Goal: Find specific page/section: Find specific page/section

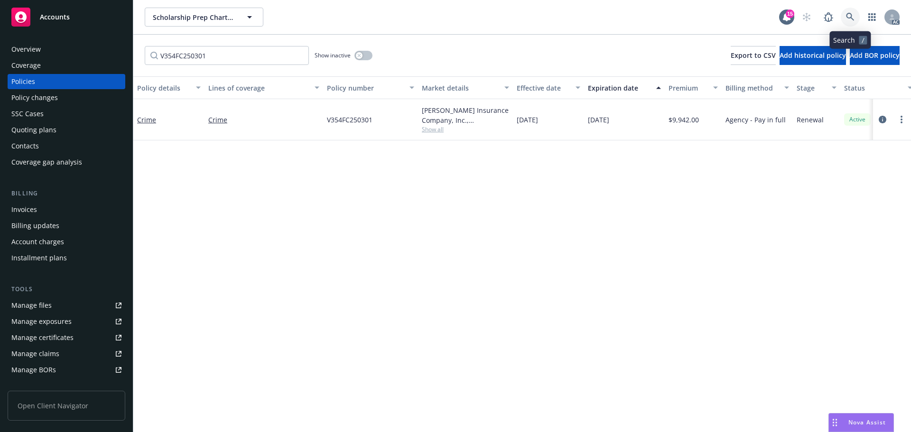
click at [847, 18] on icon at bounding box center [850, 17] width 9 height 9
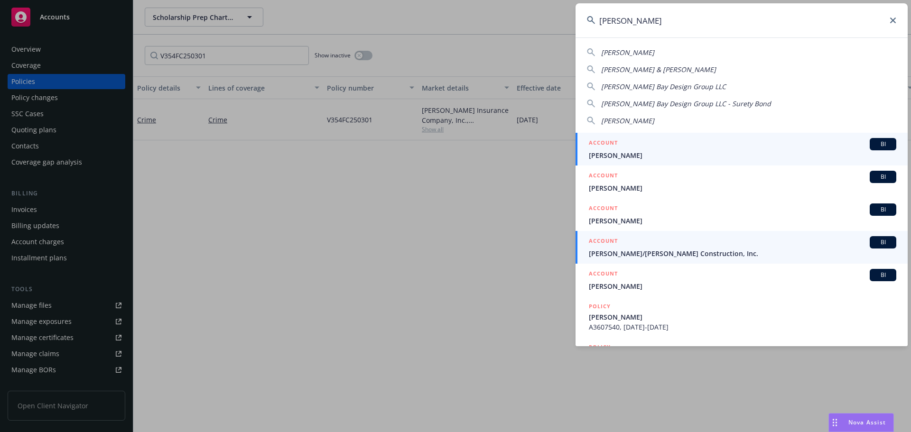
type input "[PERSON_NAME]"
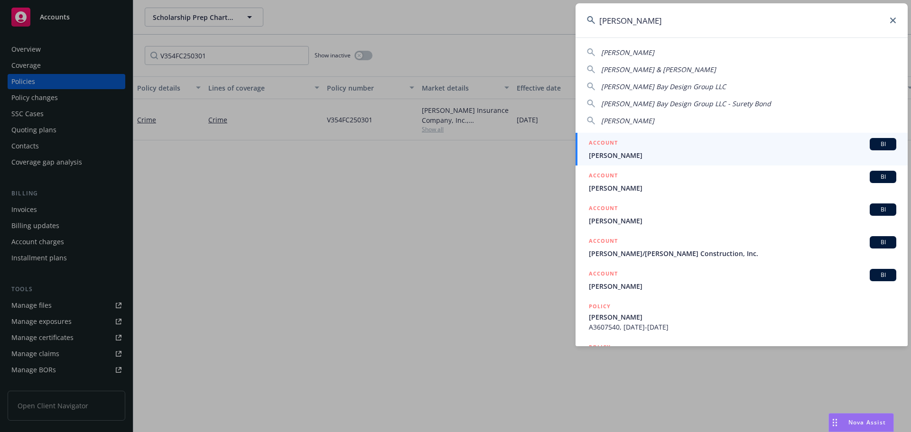
drag, startPoint x: 718, startPoint y: 247, endPoint x: 695, endPoint y: 246, distance: 23.3
click at [718, 247] on div "ACCOUNT BI" at bounding box center [742, 242] width 307 height 12
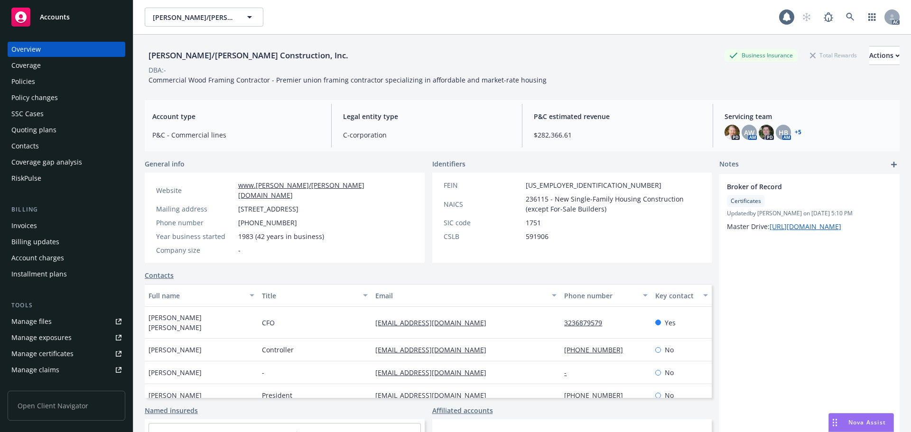
click at [47, 94] on div "Policy changes" at bounding box center [34, 97] width 47 height 15
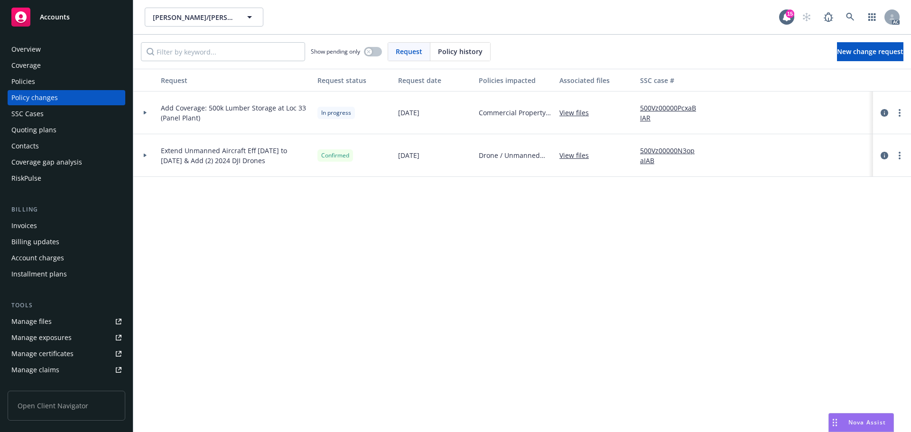
click at [458, 44] on div "Policy history" at bounding box center [460, 52] width 60 height 18
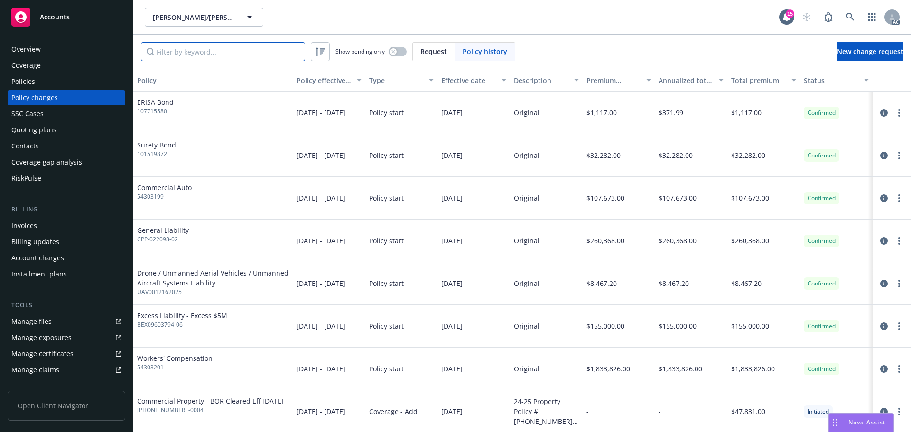
click at [198, 53] on input "Filter by keyword..." at bounding box center [223, 51] width 164 height 19
drag, startPoint x: 85, startPoint y: 81, endPoint x: 93, endPoint y: 81, distance: 8.1
click at [85, 81] on div "Policies" at bounding box center [66, 81] width 110 height 15
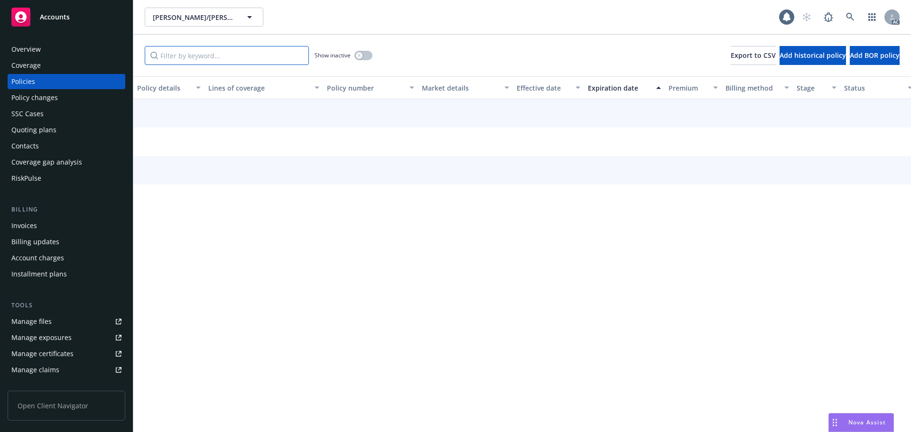
click at [202, 60] on input "Filter by keyword..." at bounding box center [227, 55] width 164 height 19
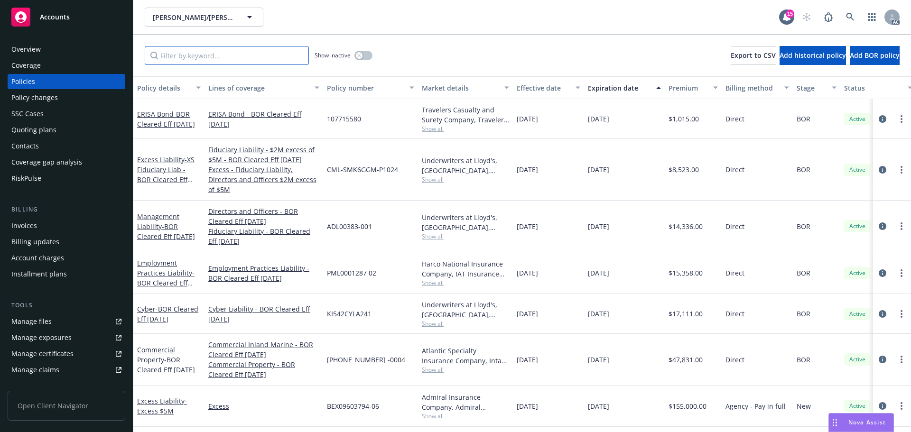
paste input "54303201"
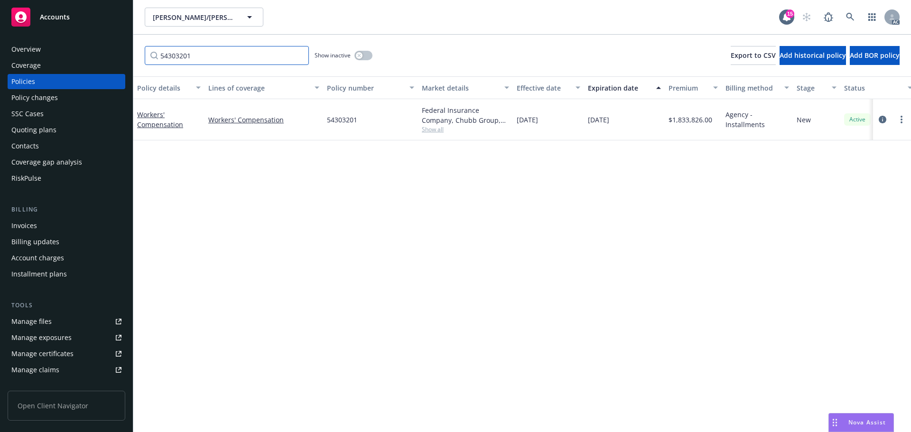
type input "54303201"
click at [62, 100] on div "Policy changes" at bounding box center [66, 97] width 110 height 15
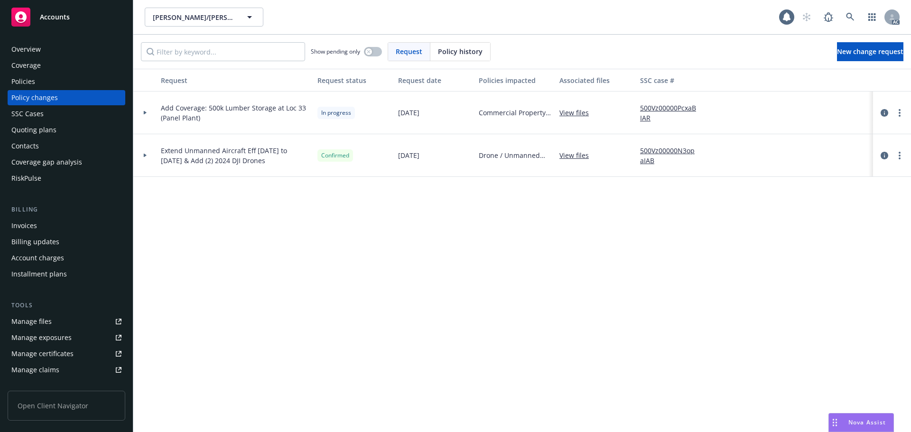
drag, startPoint x: 447, startPoint y: 51, endPoint x: 442, endPoint y: 52, distance: 4.8
click at [442, 52] on span "Policy history" at bounding box center [460, 52] width 45 height 10
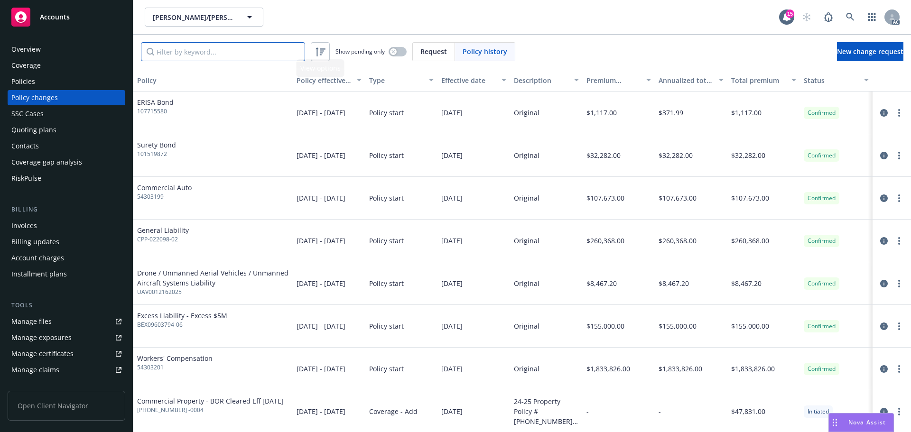
click at [270, 55] on input "Filter by keyword..." at bounding box center [223, 51] width 164 height 19
paste input "54303201"
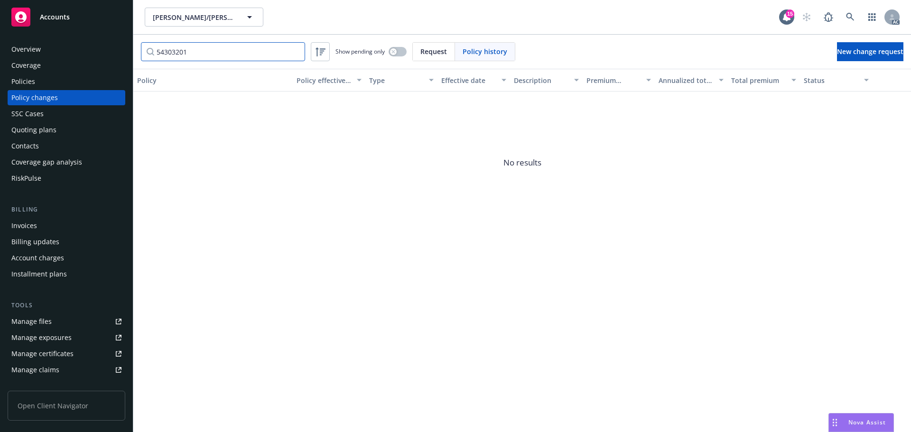
type input "54303201"
click at [840, 21] on div "AC" at bounding box center [848, 17] width 102 height 19
click at [856, 16] on link at bounding box center [850, 17] width 19 height 19
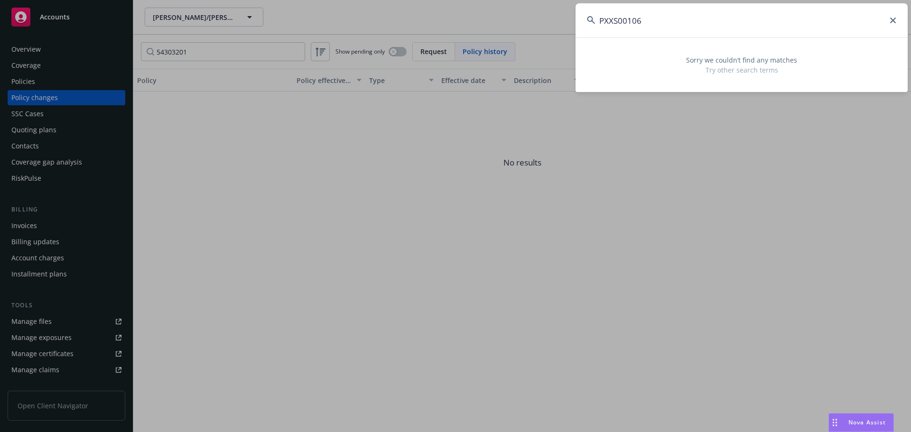
click at [575, 27] on div "PXXS00106 Sorry we couldn’t find any matches Try other search terms" at bounding box center [455, 216] width 911 height 432
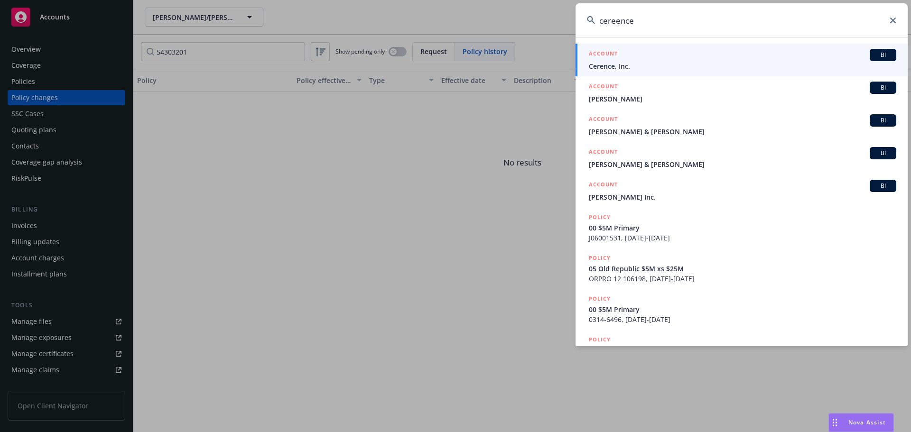
type input "cereence"
click at [626, 65] on span "Cerence, Inc." at bounding box center [742, 66] width 307 height 10
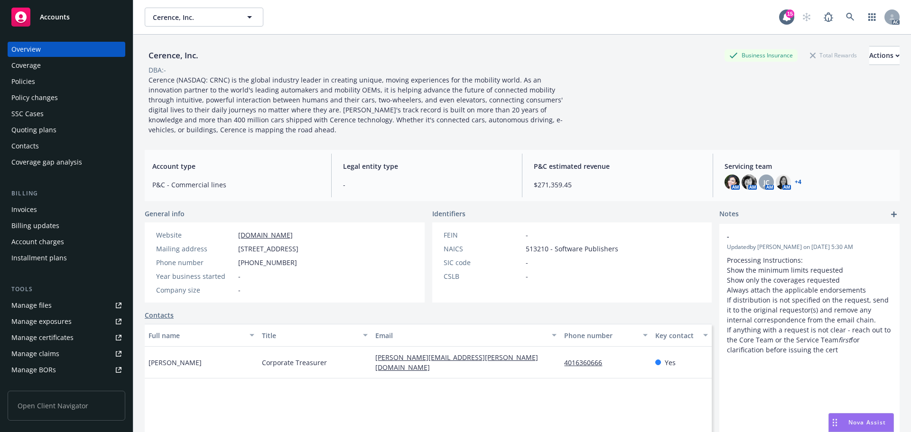
click at [44, 209] on div "Invoices" at bounding box center [66, 209] width 110 height 15
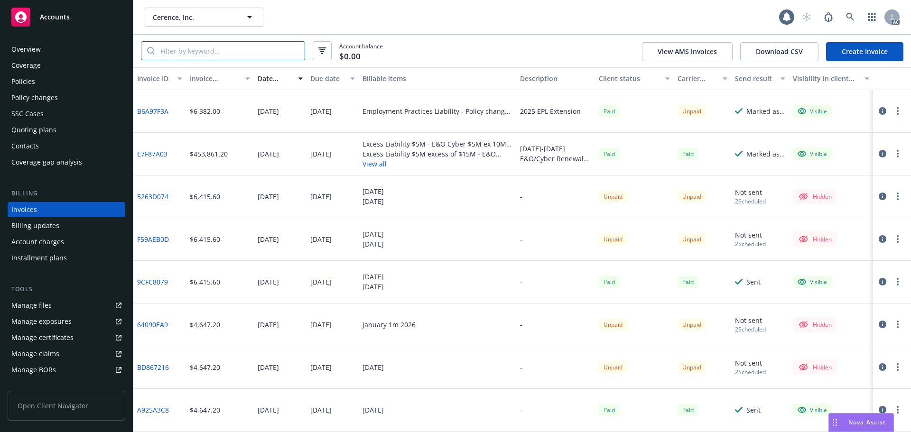
click at [251, 49] on input "search" at bounding box center [230, 51] width 150 height 18
paste input "XCE-00018JR-01"
type input "XCE-00018JR-01"
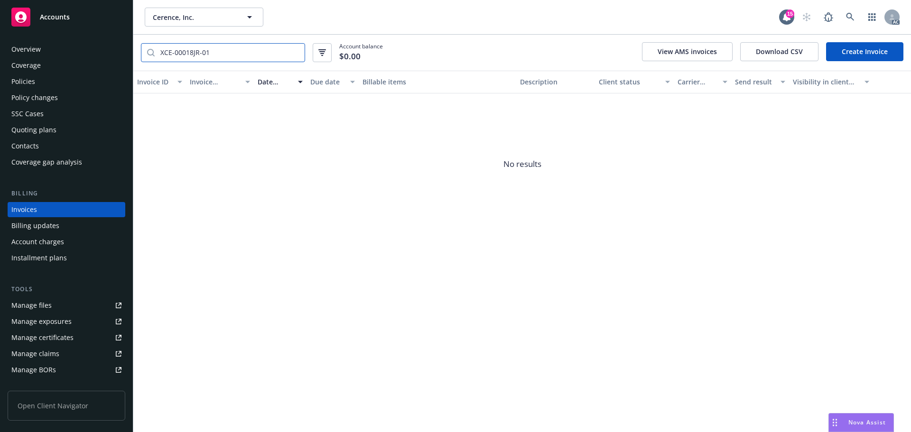
click at [293, 52] on input "XCE-00018JR-01" at bounding box center [230, 53] width 150 height 18
click at [34, 100] on div "Policy changes" at bounding box center [34, 97] width 47 height 15
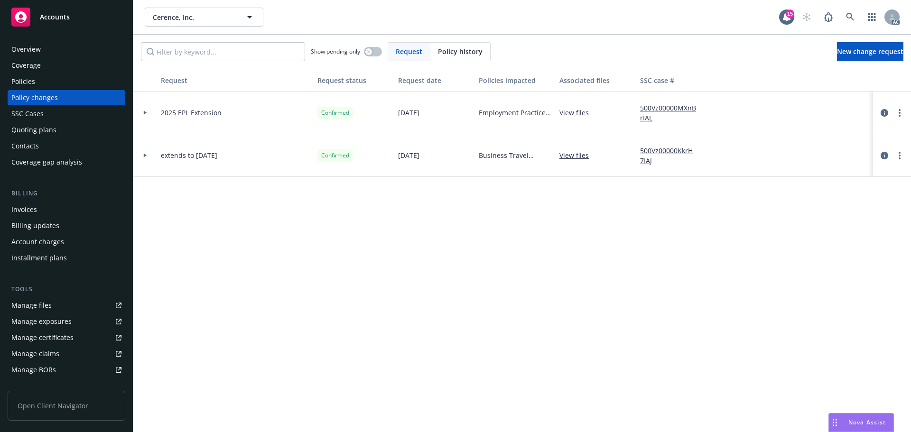
click at [436, 55] on div "Policy history" at bounding box center [460, 52] width 60 height 18
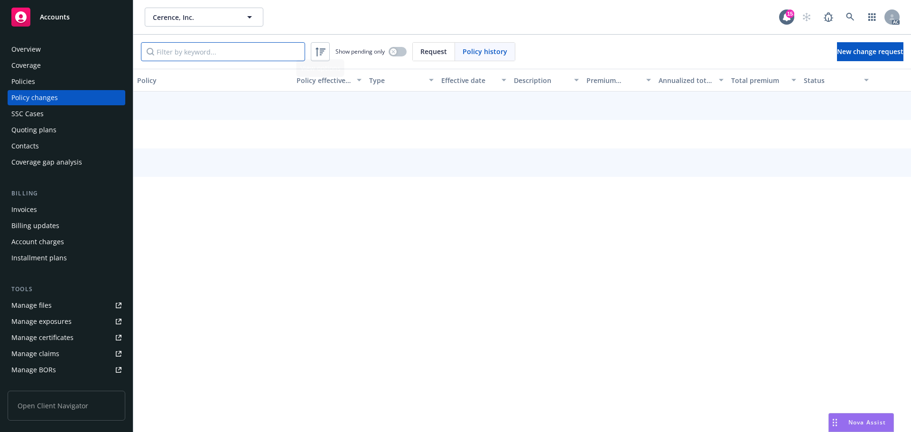
click at [187, 48] on input "Filter by keyword..." at bounding box center [223, 51] width 164 height 19
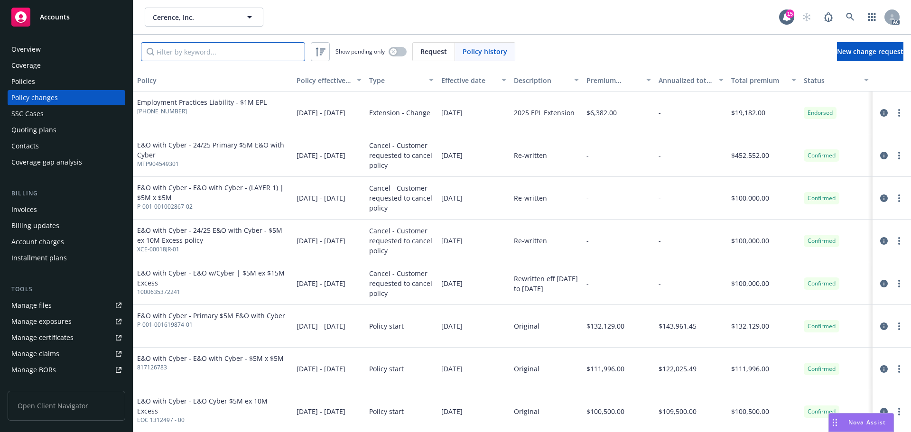
paste input "XCE-00018JR-01"
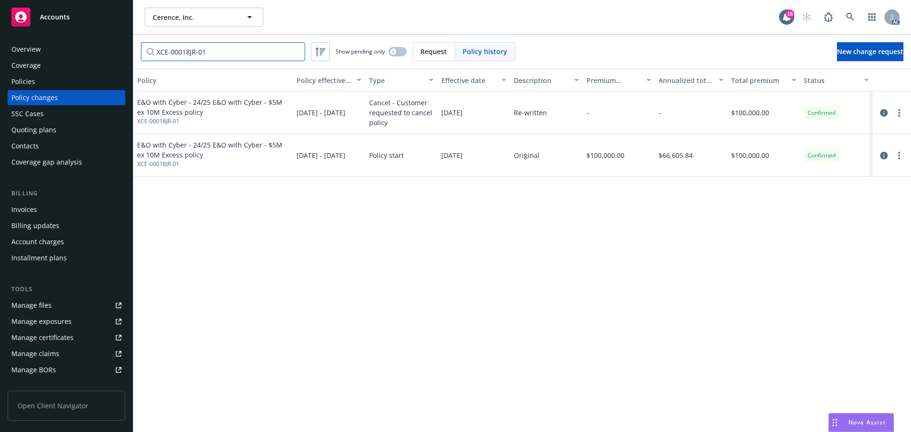
type input "XCE-00018JR-01"
drag, startPoint x: 188, startPoint y: 124, endPoint x: 137, endPoint y: 122, distance: 51.8
click at [137, 122] on div "E&O with Cyber - 24/25 E&O with Cyber - $5M ex 10M Excess policy XCE-00018JR-01" at bounding box center [212, 113] width 159 height 43
click at [39, 76] on div "Policies" at bounding box center [66, 81] width 110 height 15
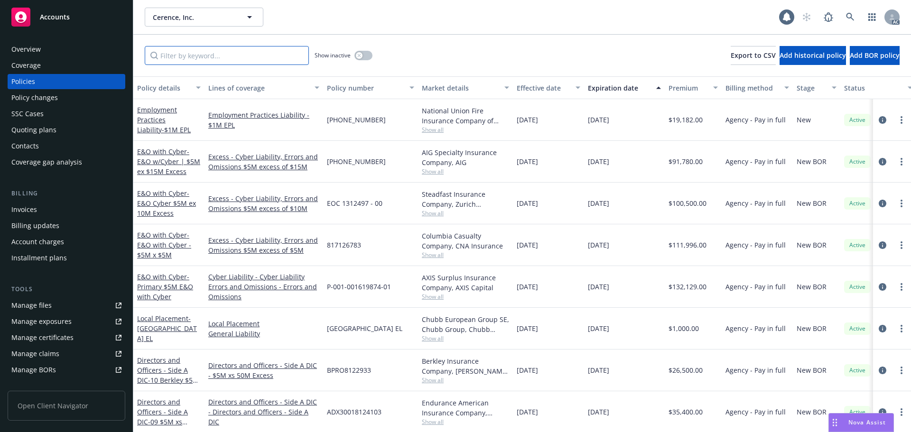
click at [265, 58] on input "Filter by keyword..." at bounding box center [227, 55] width 164 height 19
paste input "XCE-00018JR-01"
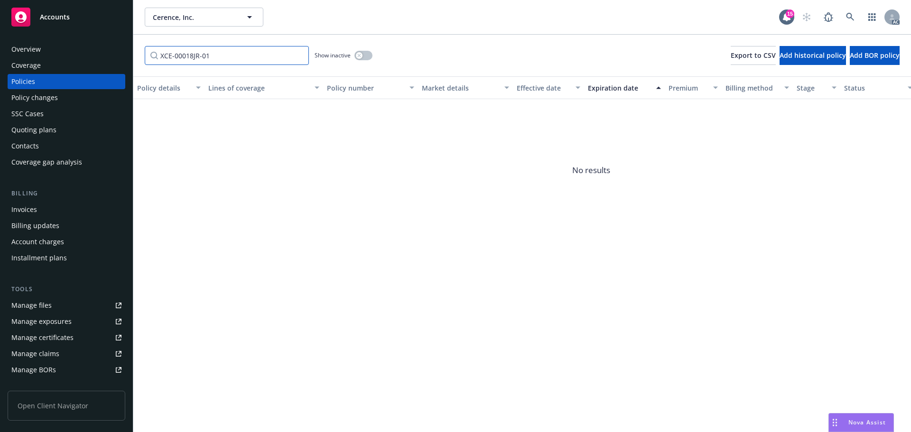
type input "XCE-00018JR-01"
click at [66, 102] on div "Policy changes" at bounding box center [66, 97] width 110 height 15
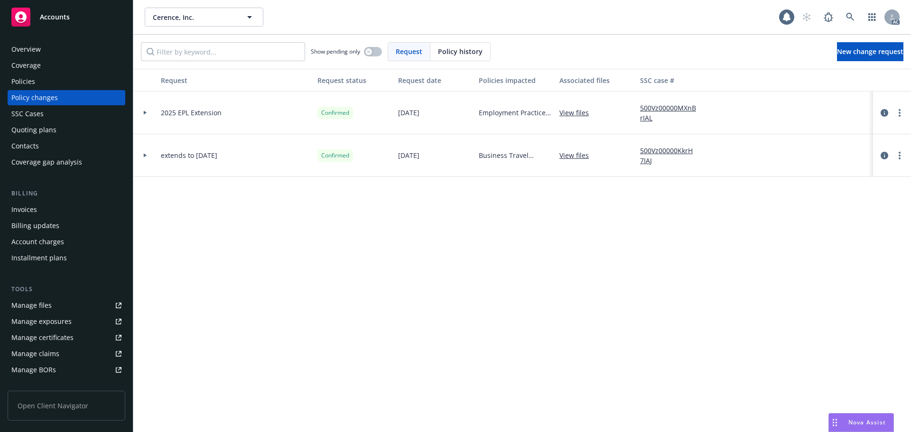
drag, startPoint x: 454, startPoint y: 58, endPoint x: 445, endPoint y: 58, distance: 9.0
click at [445, 58] on div "Policy history" at bounding box center [460, 52] width 60 height 18
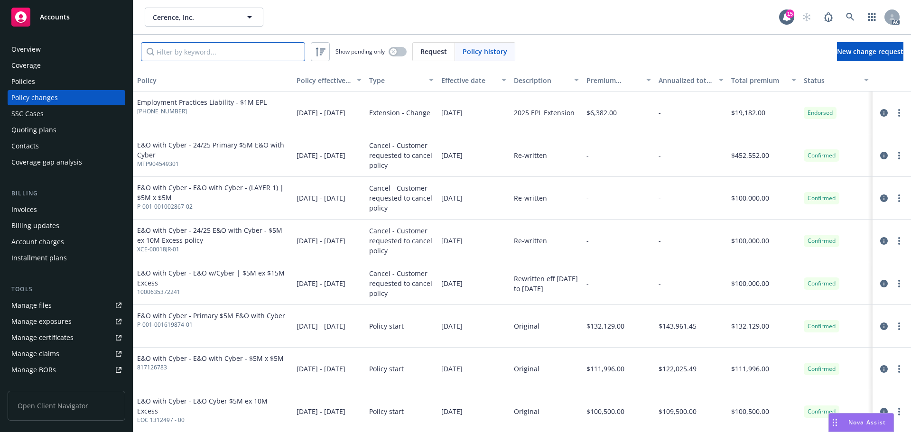
click at [247, 50] on input "Filter by keyword..." at bounding box center [223, 51] width 164 height 19
paste input "XCE-00018JR-01"
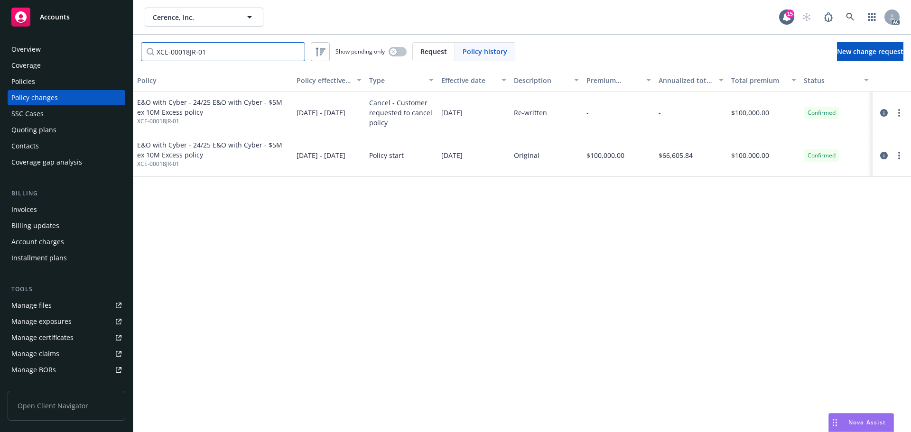
type input "XCE-00018JR-01"
click at [52, 210] on div "Invoices" at bounding box center [66, 209] width 110 height 15
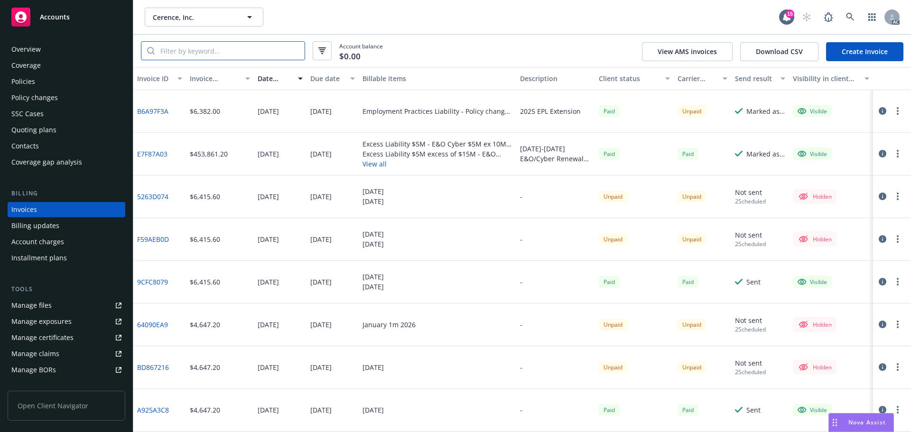
click at [229, 48] on input "search" at bounding box center [230, 51] width 150 height 18
paste input "XCE-00018JR-01"
type input "XCE-00018JR-01"
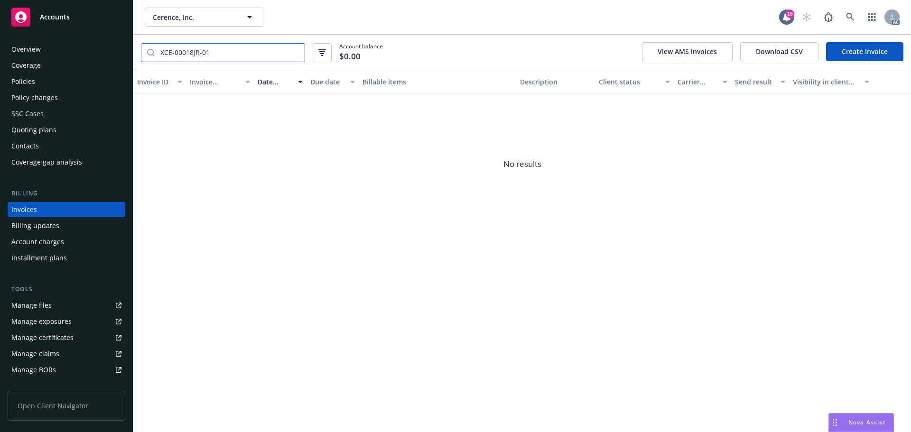
click at [296, 51] on input "XCE-00018JR-01" at bounding box center [230, 53] width 150 height 18
